Goal: Information Seeking & Learning: Compare options

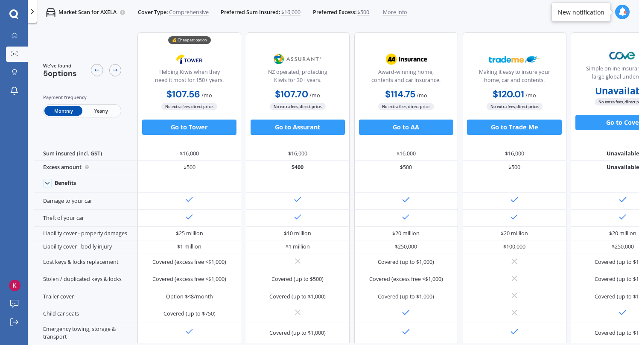
click at [103, 72] on div at bounding box center [106, 70] width 30 height 16
click at [96, 70] on icon at bounding box center [97, 70] width 6 height 6
click at [33, 9] on icon at bounding box center [33, 12] width 8 height 8
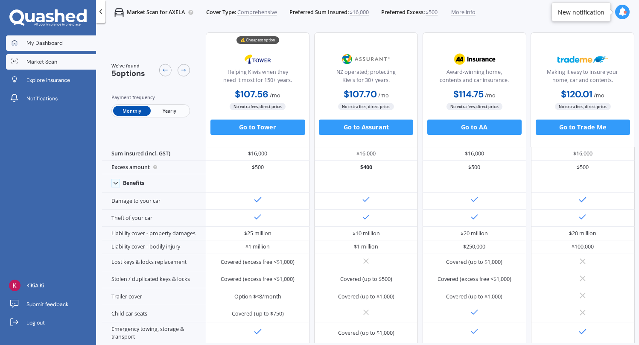
click at [41, 41] on span "My Dashboard" at bounding box center [44, 43] width 36 height 8
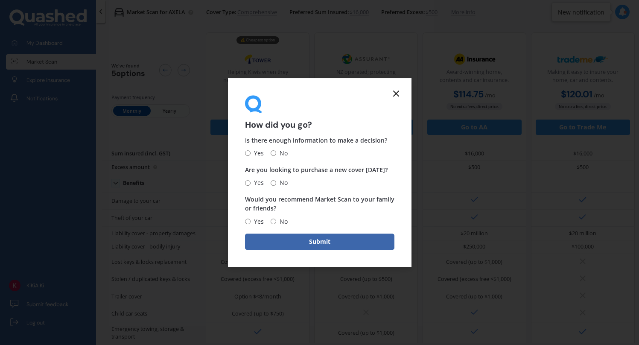
click at [396, 93] on line at bounding box center [396, 93] width 5 height 5
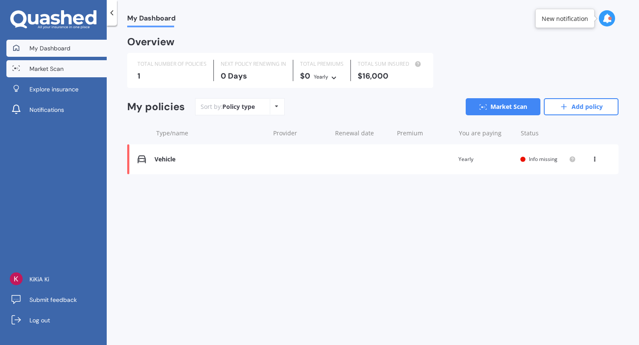
click at [43, 68] on span "Market Scan" at bounding box center [46, 68] width 34 height 9
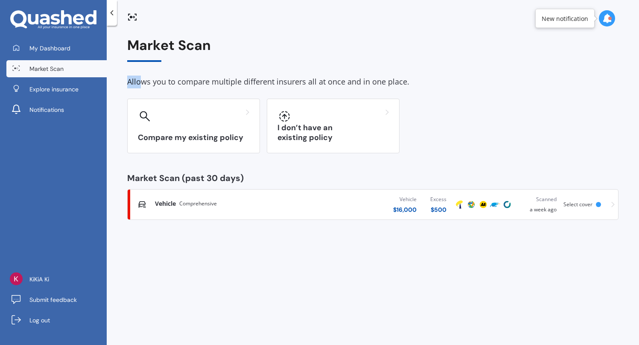
drag, startPoint x: 142, startPoint y: 83, endPoint x: 284, endPoint y: 75, distance: 141.6
click at [284, 75] on div "Market Scan Allows you to compare multiple different insurers all at once and i…" at bounding box center [373, 129] width 492 height 182
